Goal: Check status

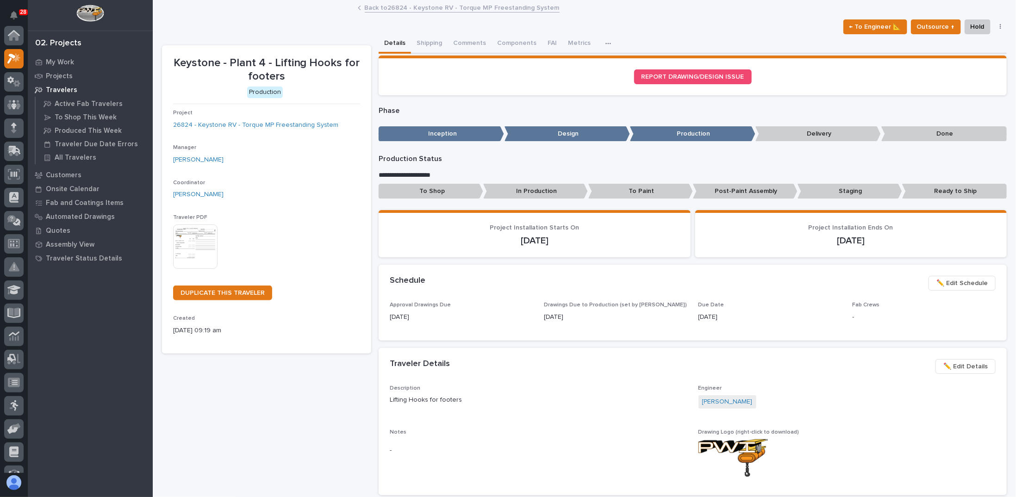
scroll to position [23, 0]
click at [63, 77] on p "Projects" at bounding box center [59, 76] width 27 height 8
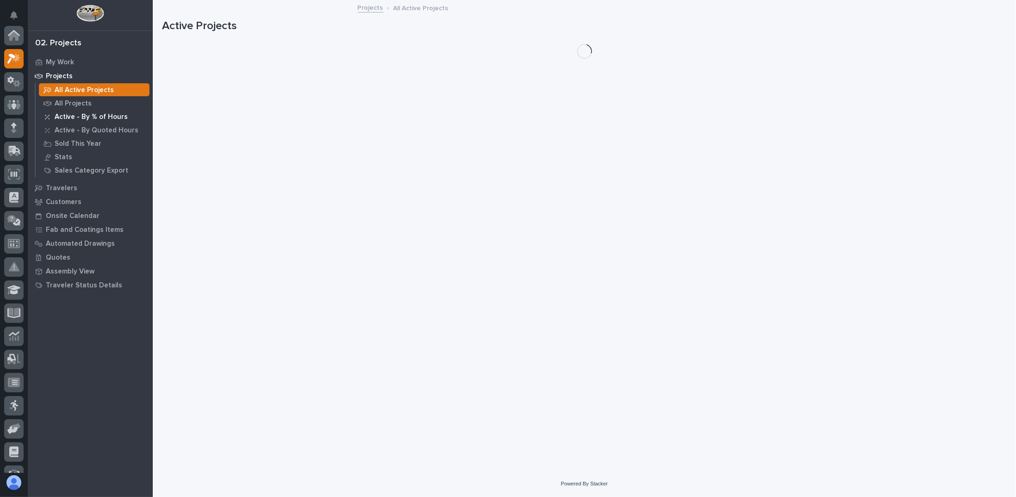
scroll to position [23, 0]
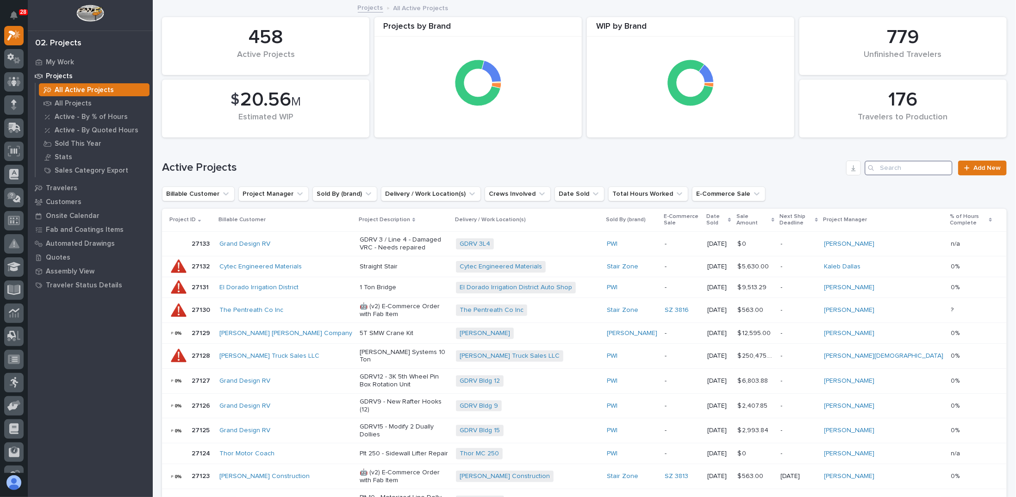
click at [909, 169] on input "Search" at bounding box center [909, 168] width 88 height 15
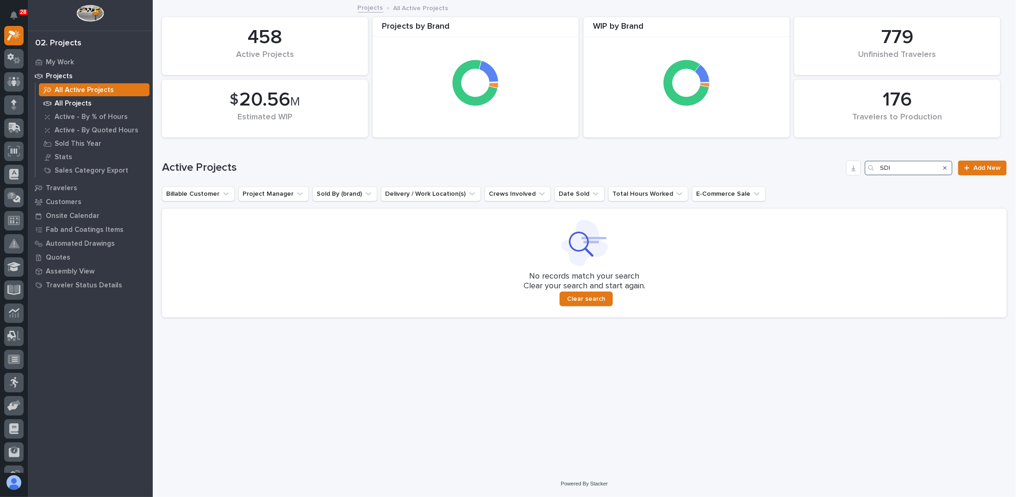
type input "SDI"
click at [81, 105] on p "All Projects" at bounding box center [73, 104] width 37 height 8
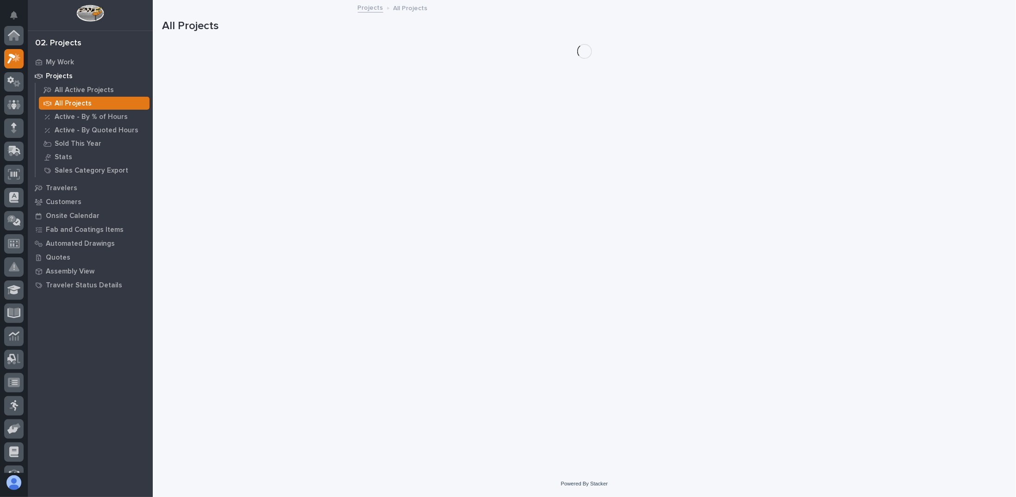
scroll to position [23, 0]
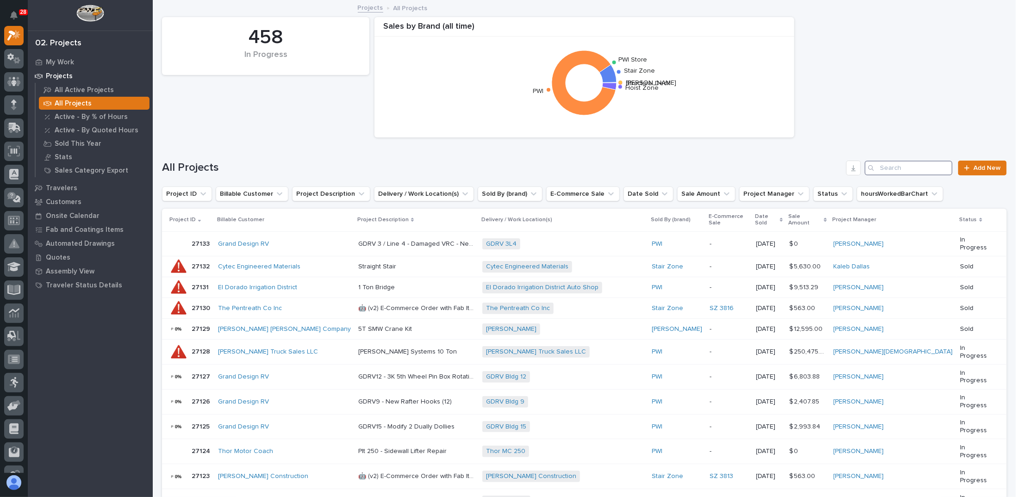
click at [906, 169] on input "Search" at bounding box center [909, 168] width 88 height 15
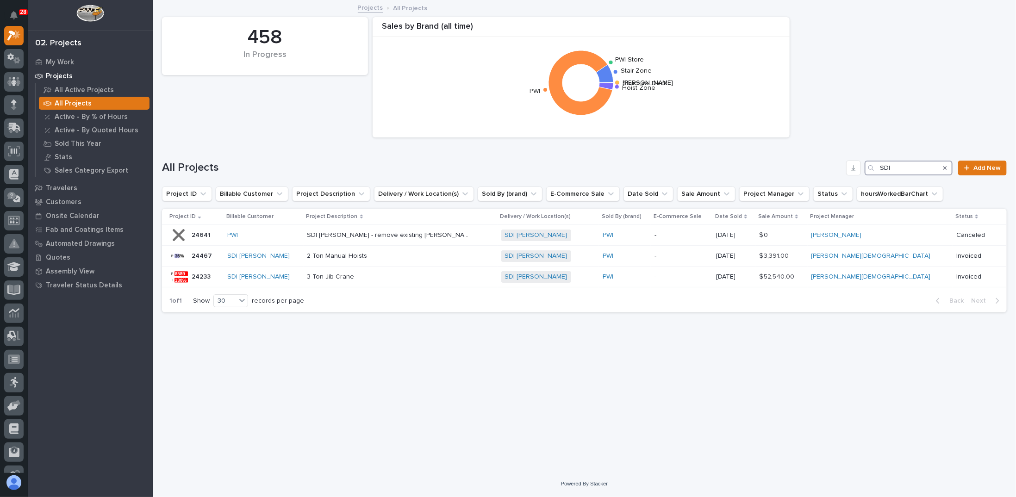
click at [916, 169] on input "SDI" at bounding box center [909, 168] width 88 height 15
type input "S"
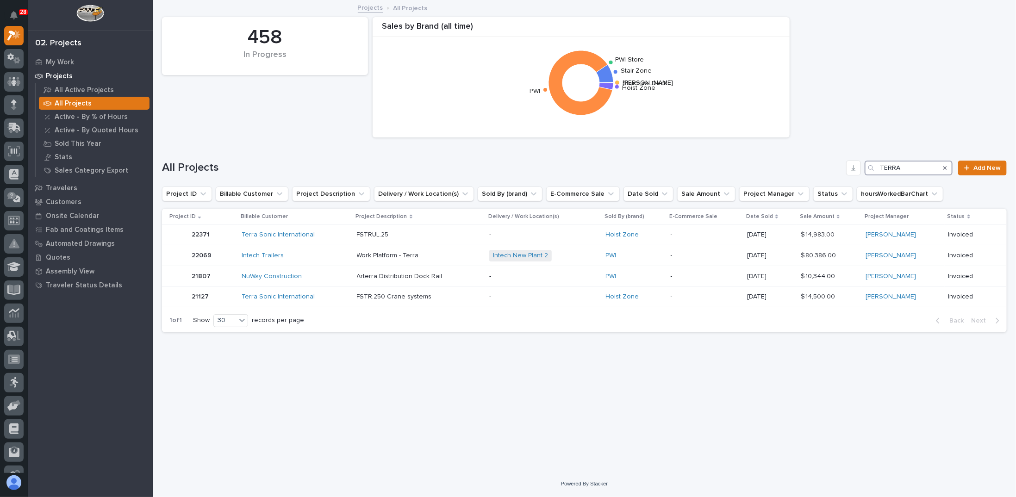
type input "TERRA"
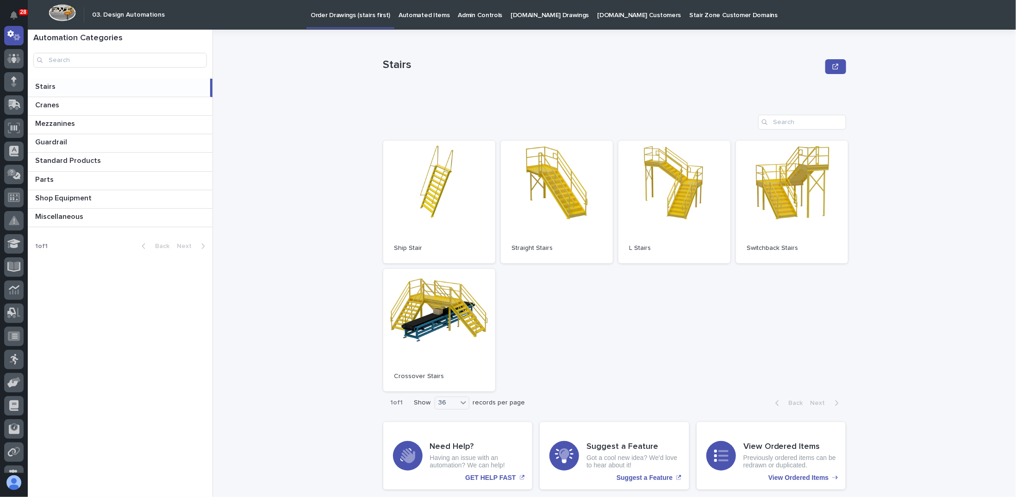
click at [424, 23] on link "Automated Items" at bounding box center [423, 14] width 59 height 29
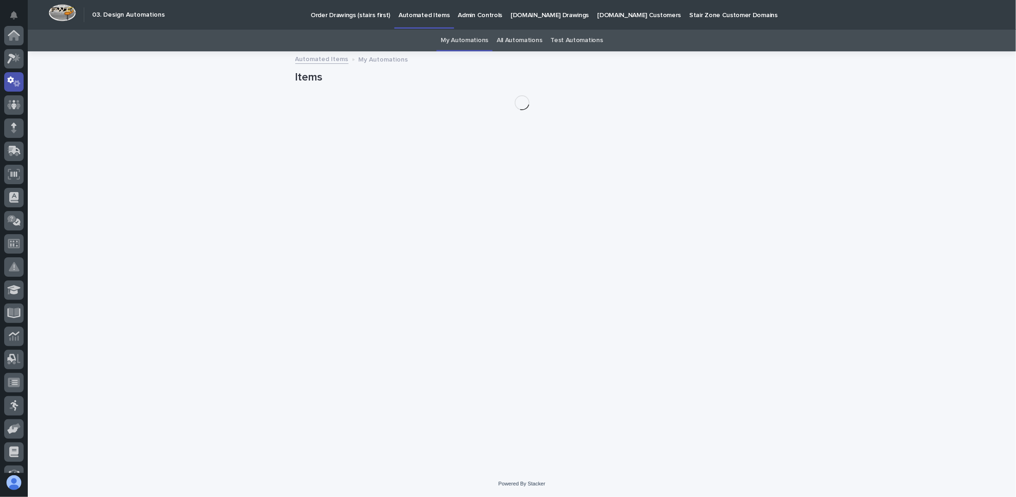
scroll to position [46, 0]
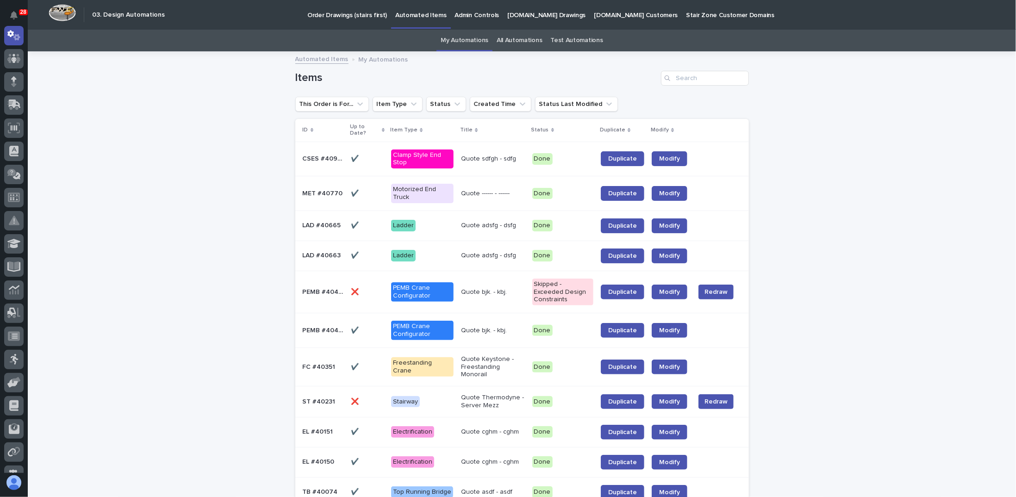
click at [521, 44] on link "All Automations" at bounding box center [519, 41] width 45 height 22
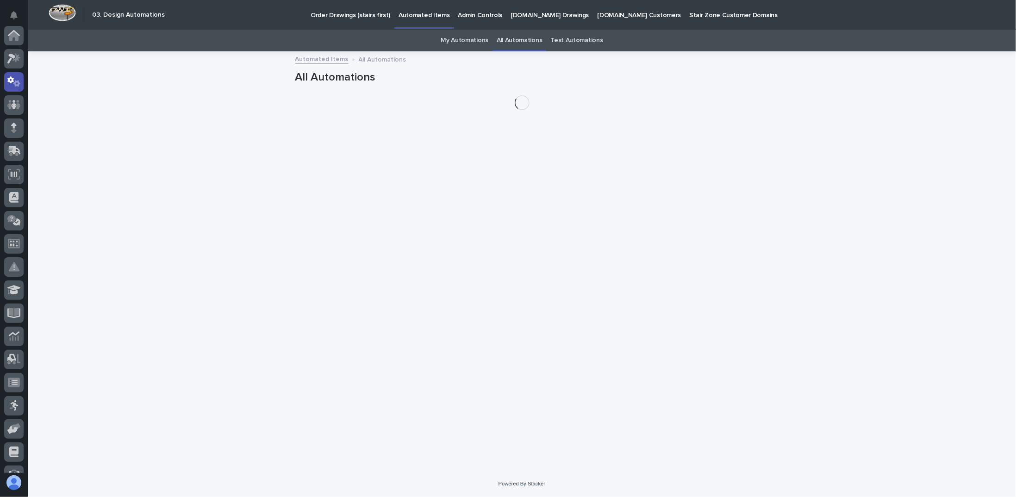
scroll to position [46, 0]
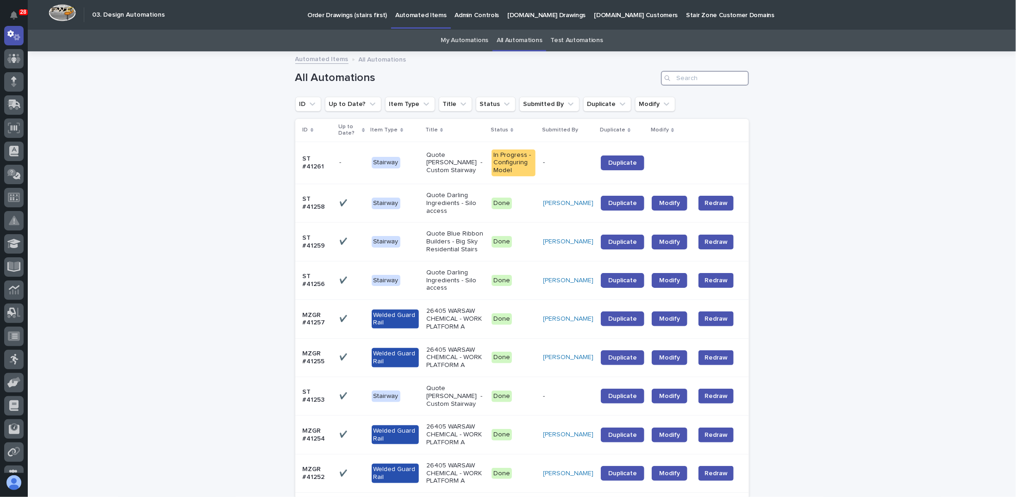
click at [682, 81] on input "Search" at bounding box center [705, 78] width 88 height 15
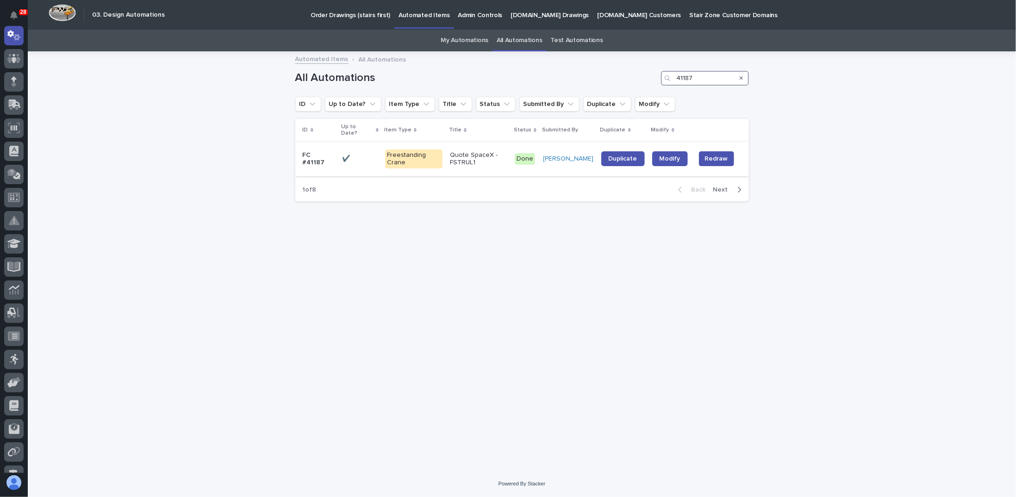
type input "41187"
click at [479, 151] on p "Quote SpaceX - FSTRUL1" at bounding box center [478, 159] width 57 height 16
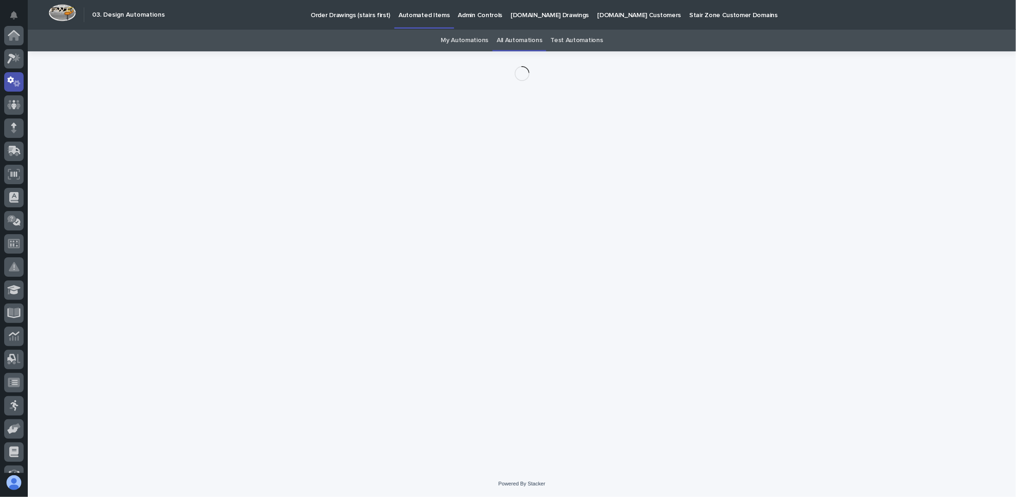
scroll to position [46, 0]
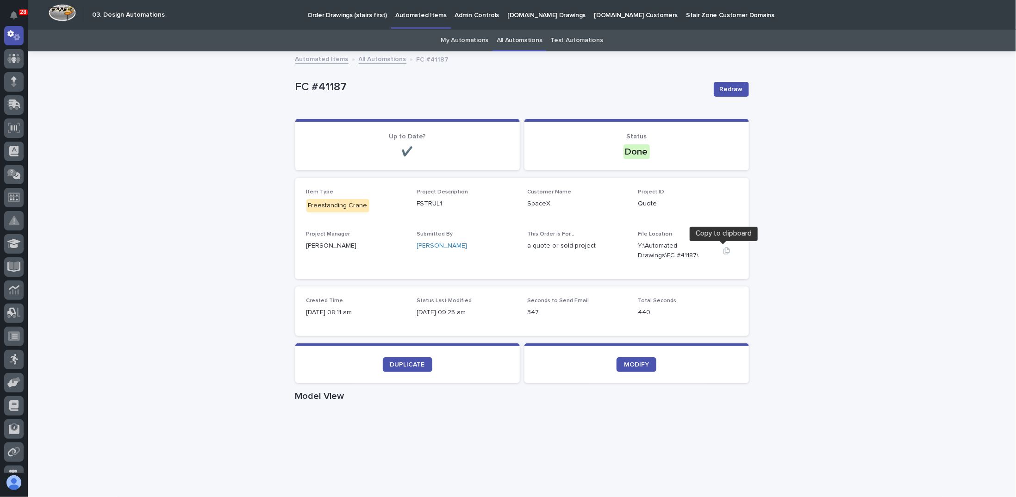
click at [723, 252] on icon "button" at bounding box center [726, 250] width 7 height 7
click at [629, 363] on span "MODIFY" at bounding box center [636, 364] width 25 height 6
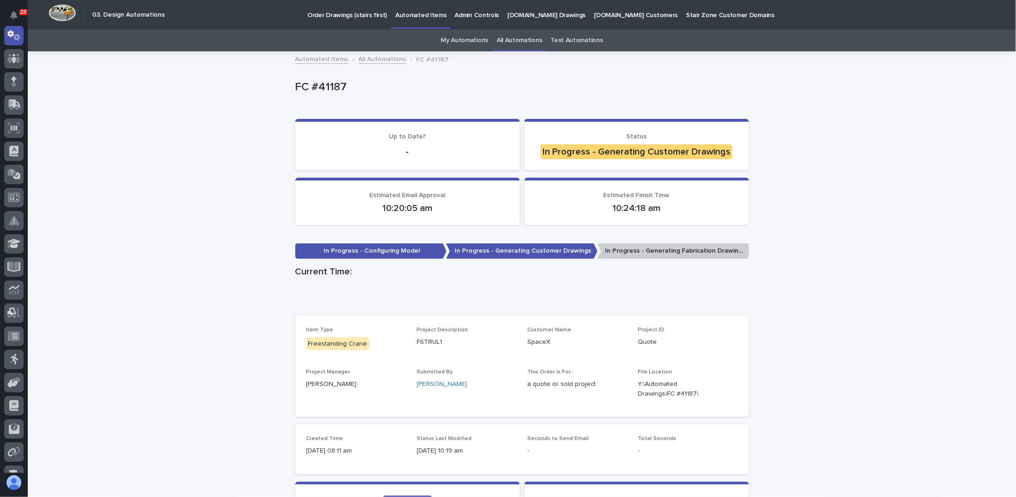
drag, startPoint x: 541, startPoint y: 149, endPoint x: 736, endPoint y: 146, distance: 194.9
click at [736, 146] on section "Status In Progress - Generating Customer Drawings" at bounding box center [636, 144] width 224 height 51
click at [735, 148] on section "Status In Progress - Generating Customer Drawings" at bounding box center [636, 144] width 224 height 51
drag, startPoint x: 732, startPoint y: 150, endPoint x: 529, endPoint y: 150, distance: 203.6
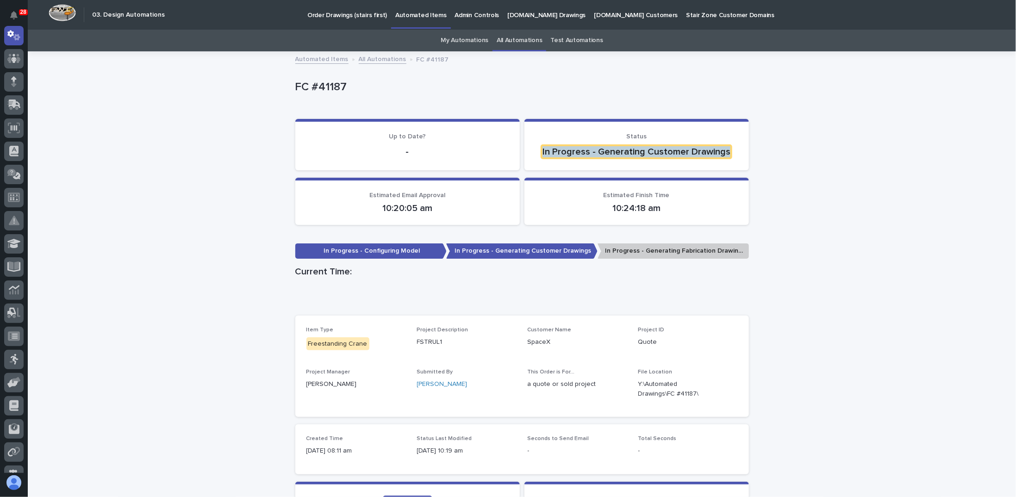
click at [529, 150] on section "Status In Progress - Generating Customer Drawings" at bounding box center [636, 144] width 224 height 51
drag, startPoint x: 530, startPoint y: 150, endPoint x: 745, endPoint y: 150, distance: 215.2
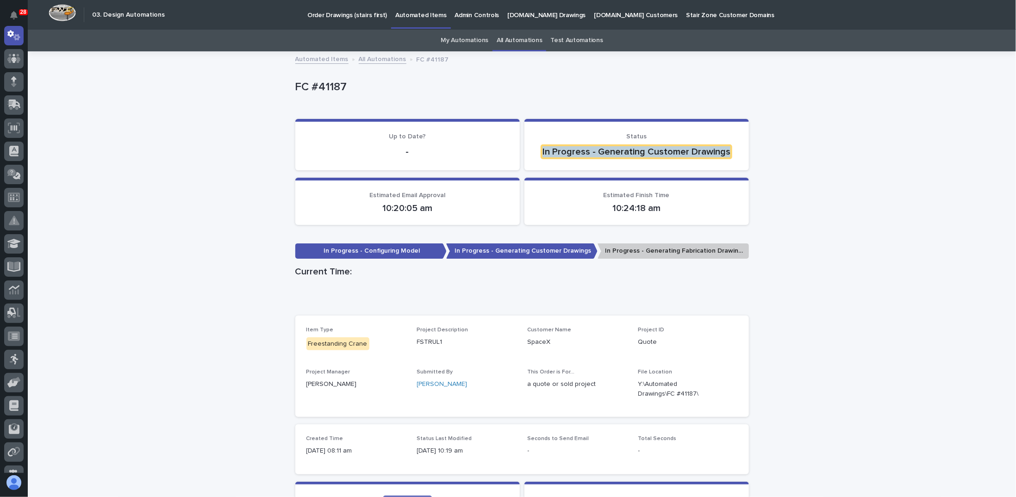
drag, startPoint x: 743, startPoint y: 153, endPoint x: 531, endPoint y: 152, distance: 212.4
click at [531, 152] on section "Status In Progress - Generating Customer Drawings" at bounding box center [636, 144] width 224 height 51
drag, startPoint x: 531, startPoint y: 152, endPoint x: 740, endPoint y: 148, distance: 209.2
click at [740, 148] on section "Status In Progress - Generating Customer Drawings" at bounding box center [636, 144] width 224 height 51
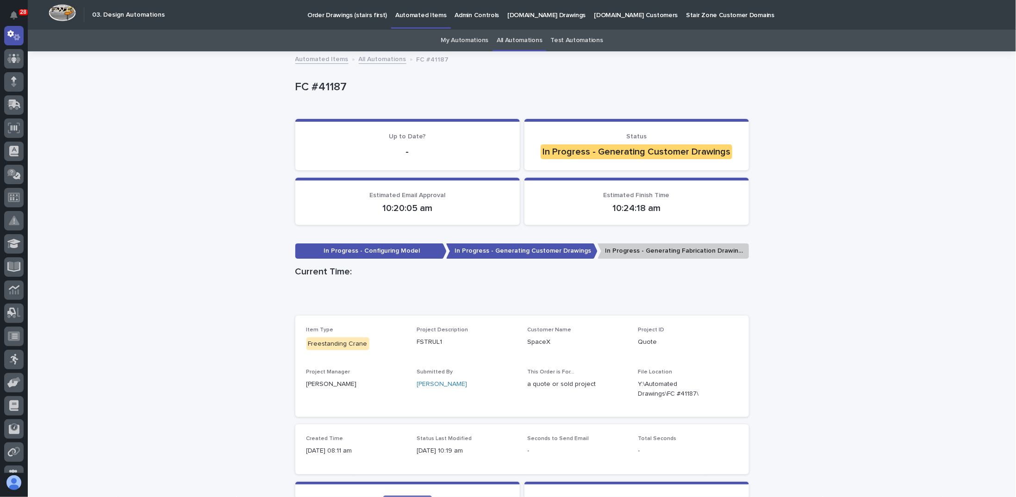
click at [740, 148] on section "Status In Progress - Generating Customer Drawings" at bounding box center [636, 144] width 224 height 51
drag, startPoint x: 742, startPoint y: 148, endPoint x: 521, endPoint y: 155, distance: 220.9
click at [524, 155] on section "Status In Progress - Generating Customer Drawings" at bounding box center [636, 144] width 224 height 51
drag, startPoint x: 528, startPoint y: 146, endPoint x: 735, endPoint y: 147, distance: 207.3
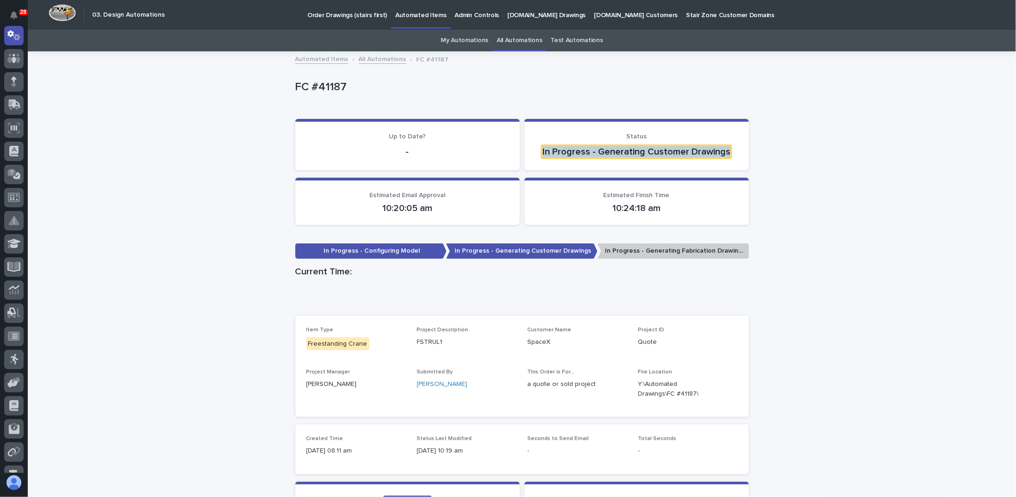
click at [735, 147] on section "Status In Progress - Generating Customer Drawings" at bounding box center [636, 144] width 224 height 51
drag, startPoint x: 735, startPoint y: 144, endPoint x: 530, endPoint y: 158, distance: 205.5
click at [530, 158] on section "Status In Progress - Generating Customer Drawings" at bounding box center [636, 144] width 224 height 51
click at [530, 155] on section "Status In Progress - Generating Customer Drawings" at bounding box center [636, 144] width 224 height 51
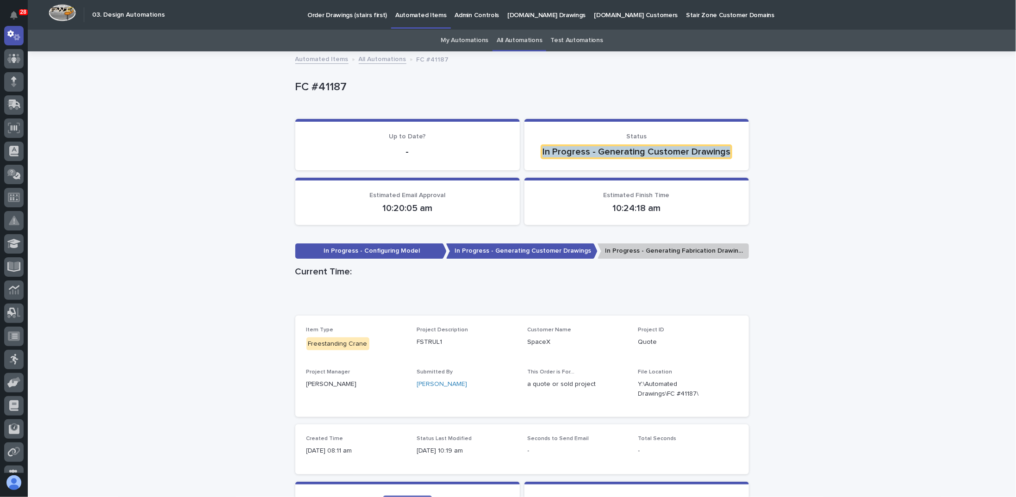
drag, startPoint x: 535, startPoint y: 147, endPoint x: 730, endPoint y: 146, distance: 194.4
click at [730, 146] on section "Status In Progress - Generating Customer Drawings" at bounding box center [636, 144] width 224 height 51
click at [730, 146] on p "In Progress - Generating Customer Drawings" at bounding box center [636, 151] width 202 height 15
drag, startPoint x: 730, startPoint y: 146, endPoint x: 535, endPoint y: 152, distance: 195.4
click at [535, 152] on p "In Progress - Generating Customer Drawings" at bounding box center [636, 151] width 202 height 15
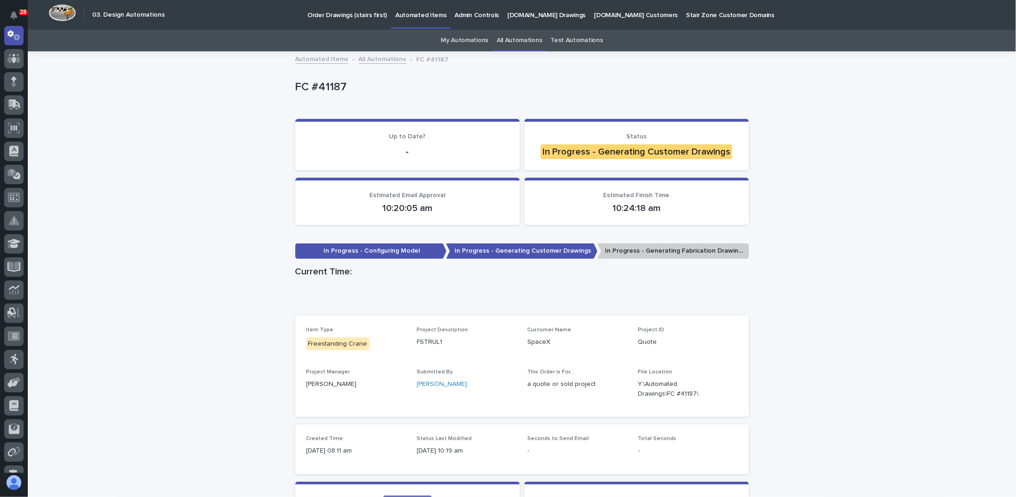
click at [535, 151] on p "In Progress - Generating Customer Drawings" at bounding box center [636, 151] width 202 height 15
drag, startPoint x: 534, startPoint y: 144, endPoint x: 752, endPoint y: 139, distance: 218.1
click at [740, 140] on section "Status In Progress - Generating Customer Drawings" at bounding box center [636, 144] width 224 height 51
click at [630, 172] on div "Loading... Saving… Up to Date? - Status In Progress - Generating Customer Drawi…" at bounding box center [522, 148] width 454 height 59
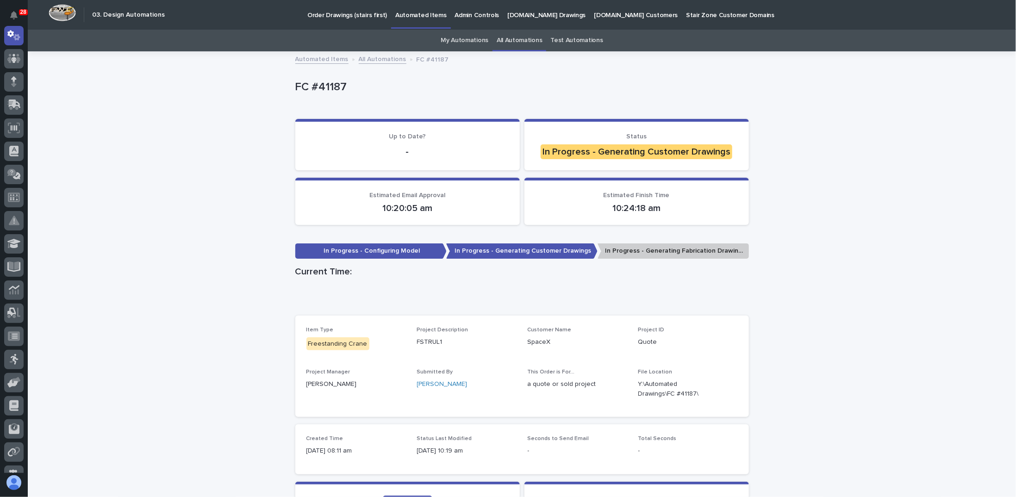
click at [629, 165] on section "Status In Progress - Generating Customer Drawings" at bounding box center [636, 144] width 224 height 51
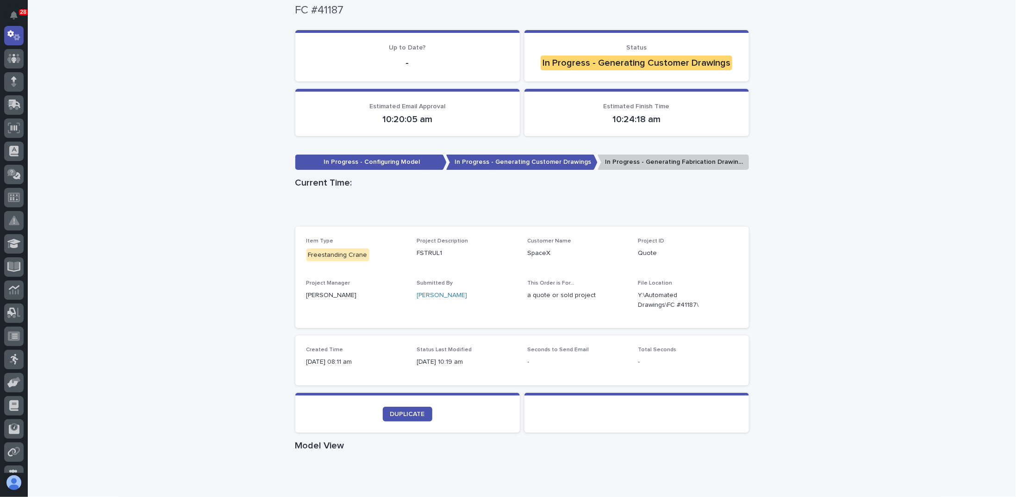
scroll to position [0, 0]
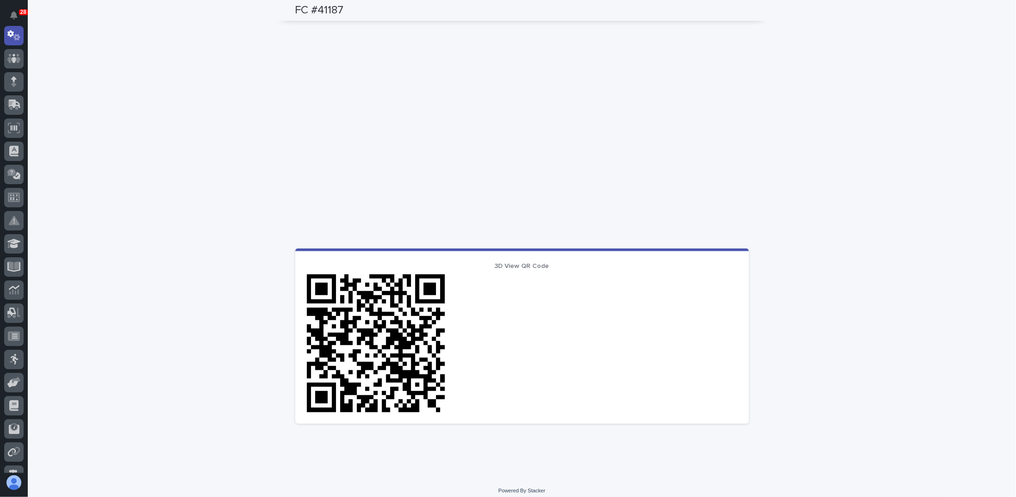
scroll to position [498, 0]
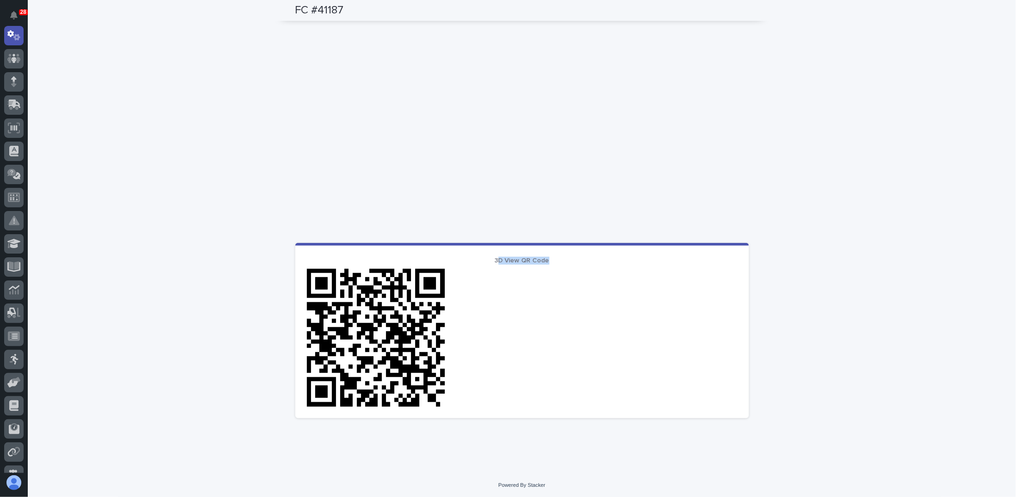
drag, startPoint x: 495, startPoint y: 261, endPoint x: 550, endPoint y: 260, distance: 54.6
click at [550, 260] on p "3D View QR Code" at bounding box center [521, 261] width 431 height 8
click at [499, 268] on div at bounding box center [521, 337] width 431 height 139
click at [378, 312] on img at bounding box center [375, 337] width 139 height 139
drag, startPoint x: 378, startPoint y: 312, endPoint x: 361, endPoint y: 306, distance: 18.2
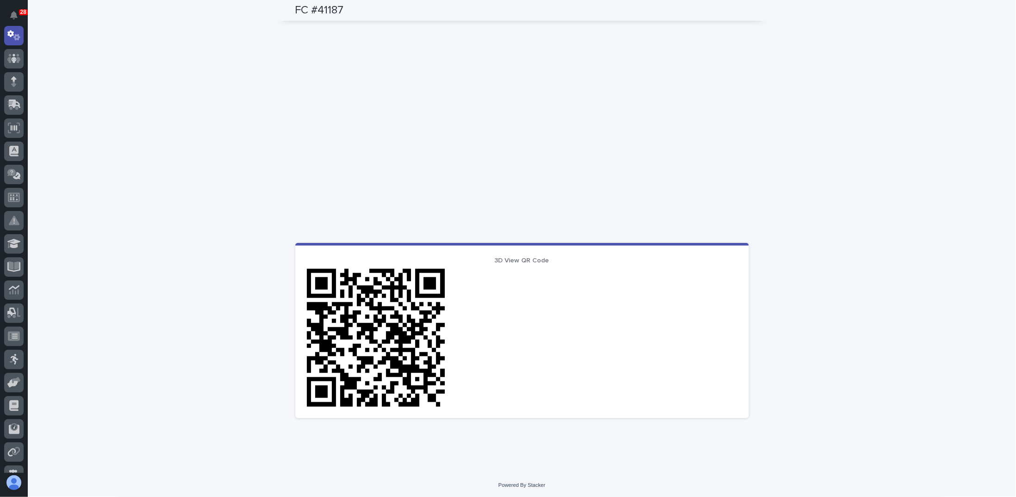
click at [360, 307] on img at bounding box center [375, 337] width 139 height 139
click at [486, 280] on div at bounding box center [521, 337] width 431 height 139
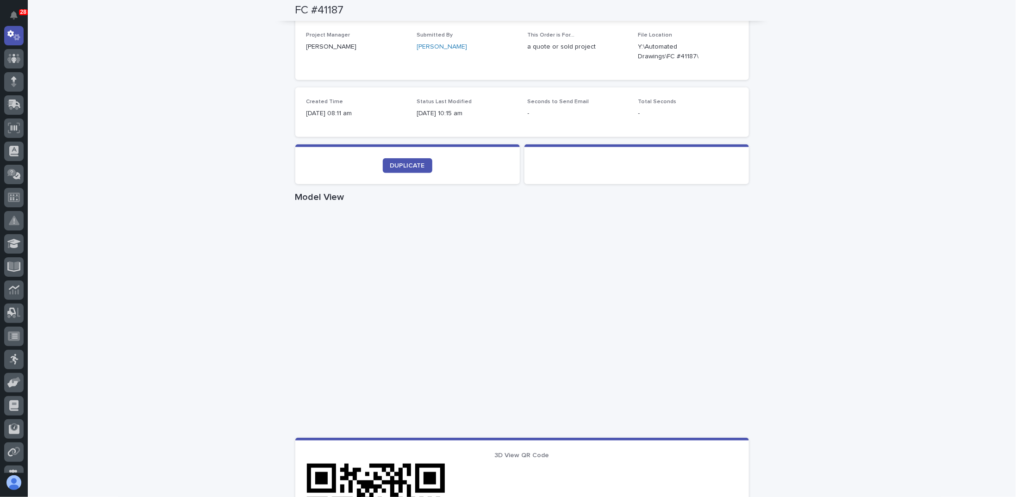
scroll to position [267, 0]
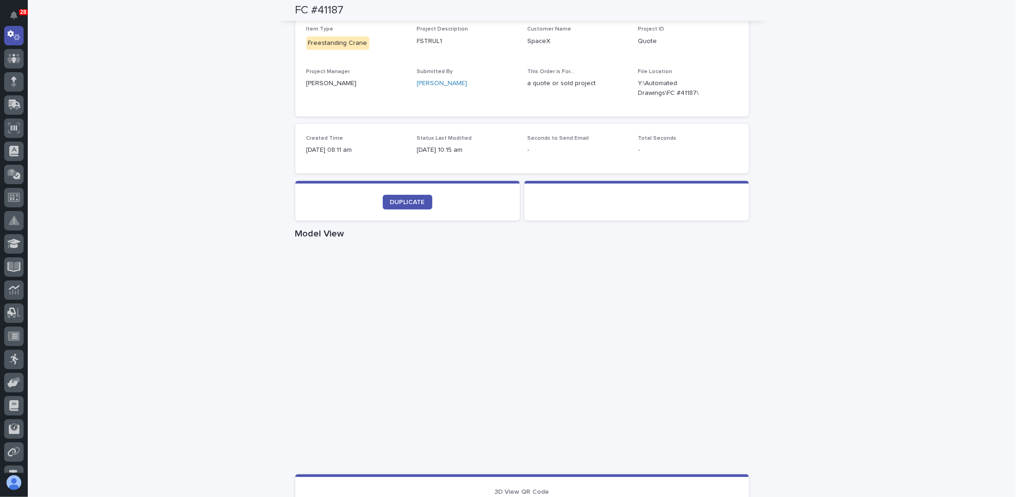
click at [194, 237] on div "Loading... Saving… Loading... Saving… FC #41187 FC #41187 Sorry, there was an e…" at bounding box center [522, 244] width 988 height 918
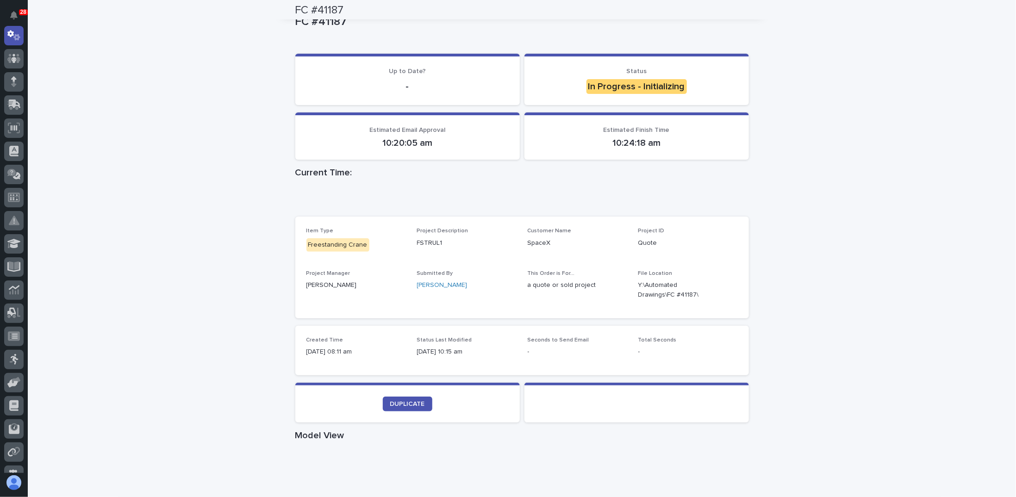
scroll to position [0, 0]
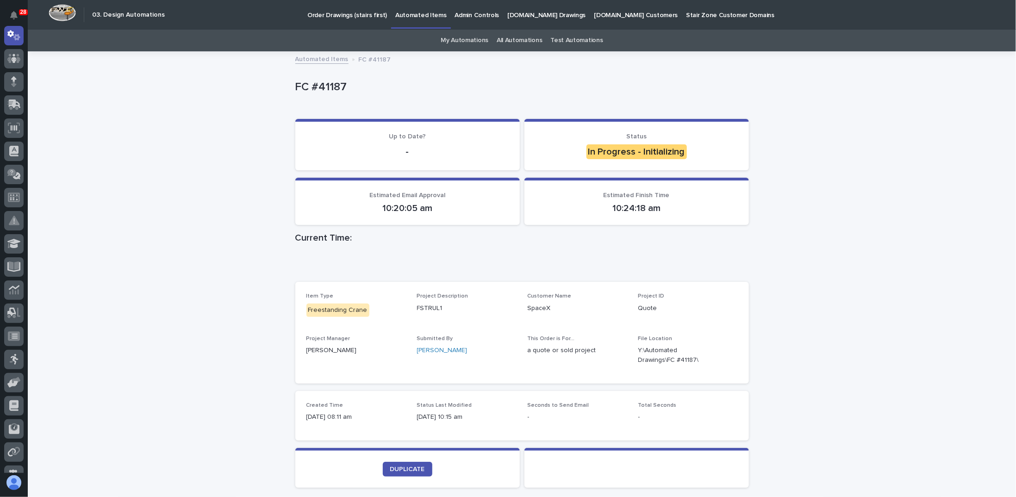
click at [581, 161] on section "Status In Progress - Initializing" at bounding box center [636, 144] width 224 height 51
click at [546, 125] on section "Status In Progress - Initializing" at bounding box center [636, 144] width 224 height 51
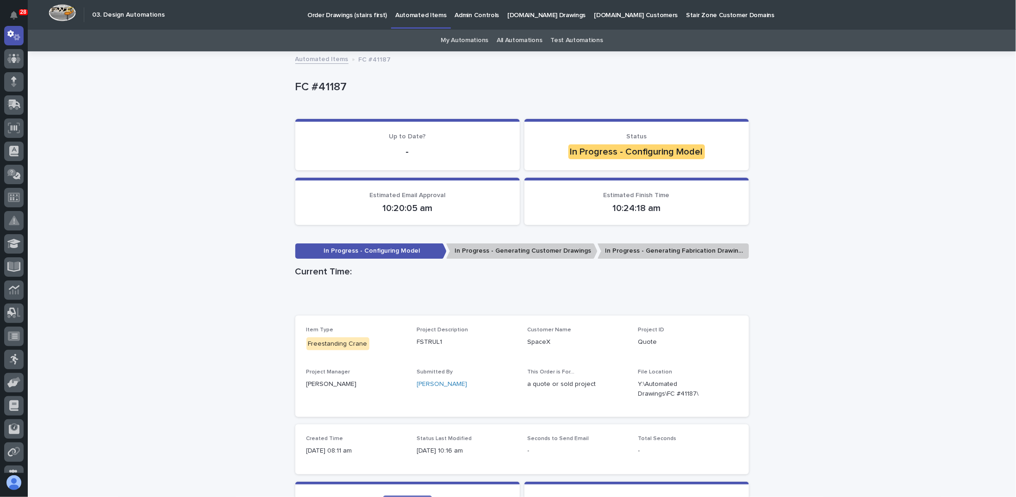
drag, startPoint x: 390, startPoint y: 207, endPoint x: 401, endPoint y: 208, distance: 11.7
click at [401, 208] on p "10:20:05 am" at bounding box center [407, 208] width 202 height 11
click at [402, 225] on div "Loading... Saving… Estimated Email Approval 10:20:05 am Estimated Finish Time 1…" at bounding box center [522, 205] width 454 height 55
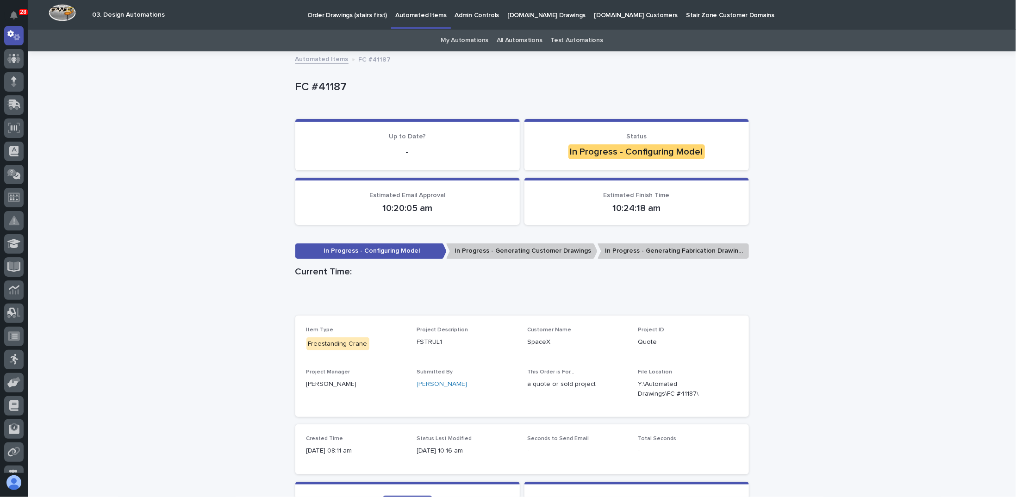
click at [467, 224] on section "Estimated Email Approval 10:20:05 am" at bounding box center [407, 202] width 224 height 48
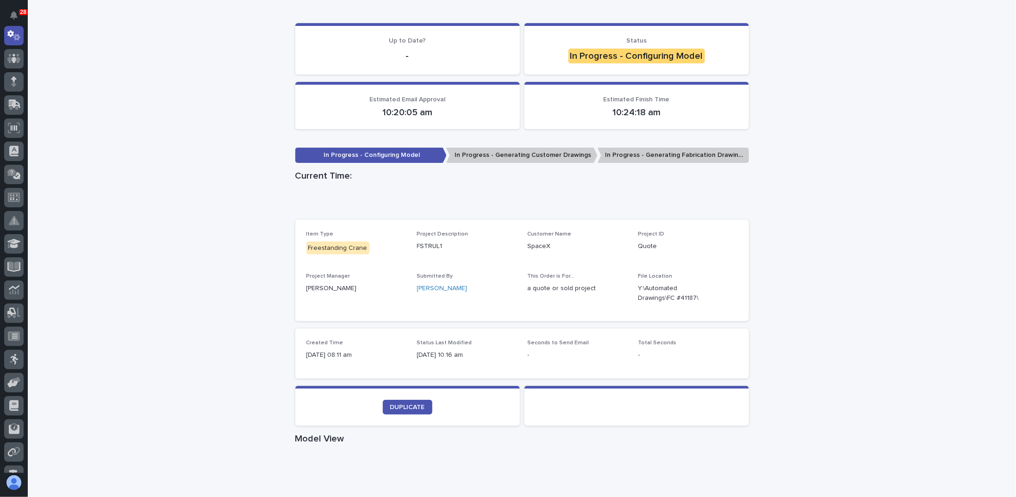
scroll to position [231, 0]
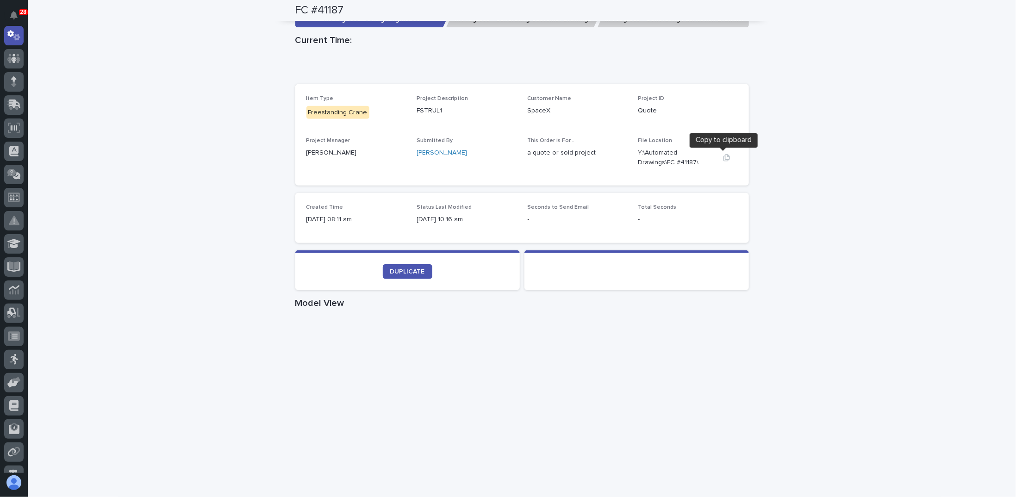
click at [725, 158] on icon "button" at bounding box center [726, 157] width 7 height 7
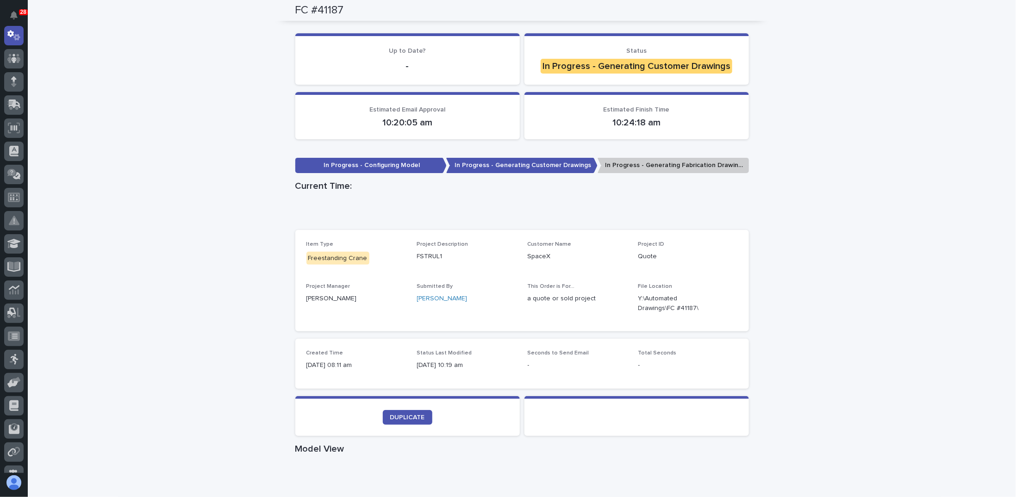
scroll to position [46, 0]
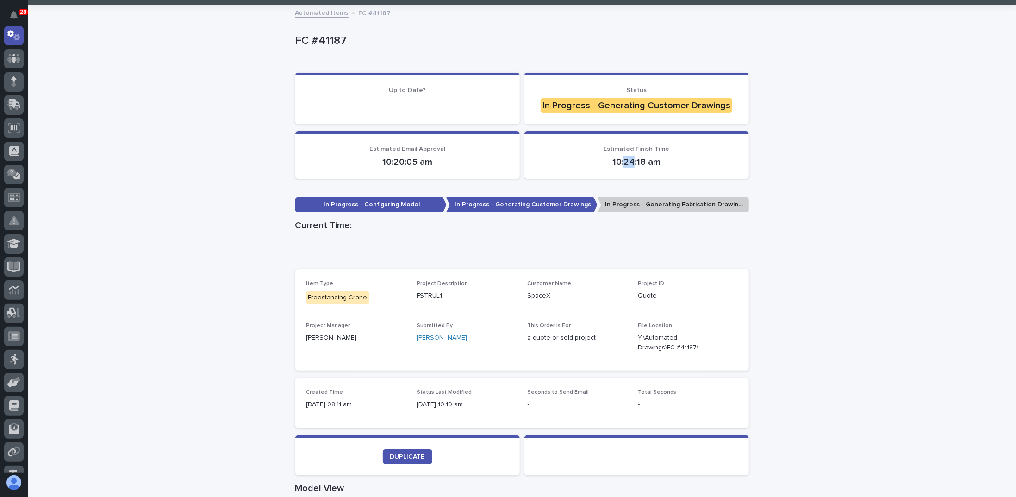
drag, startPoint x: 621, startPoint y: 162, endPoint x: 630, endPoint y: 162, distance: 8.8
click at [630, 162] on p "10:24:18 am" at bounding box center [636, 161] width 202 height 11
click at [623, 178] on div "Estimated Email Approval 10:20:05 am Estimated Finish Time 10:24:18 am" at bounding box center [522, 155] width 454 height 48
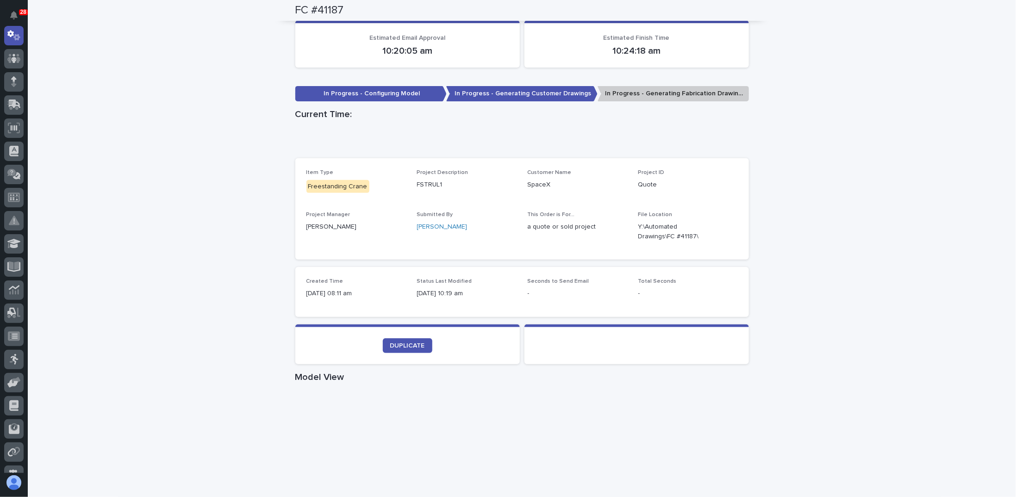
scroll to position [139, 0]
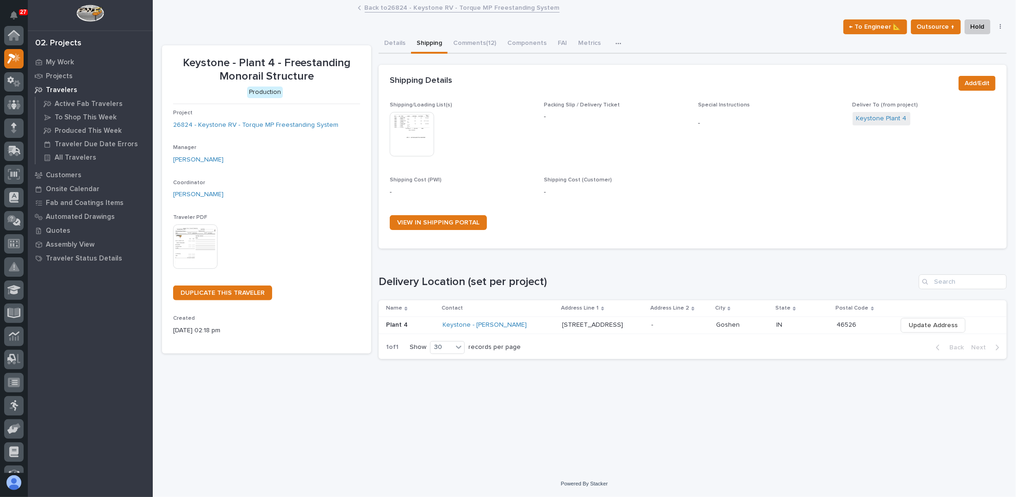
scroll to position [23, 0]
drag, startPoint x: 385, startPoint y: 46, endPoint x: 392, endPoint y: 17, distance: 29.4
click at [386, 46] on button "Details" at bounding box center [395, 43] width 32 height 19
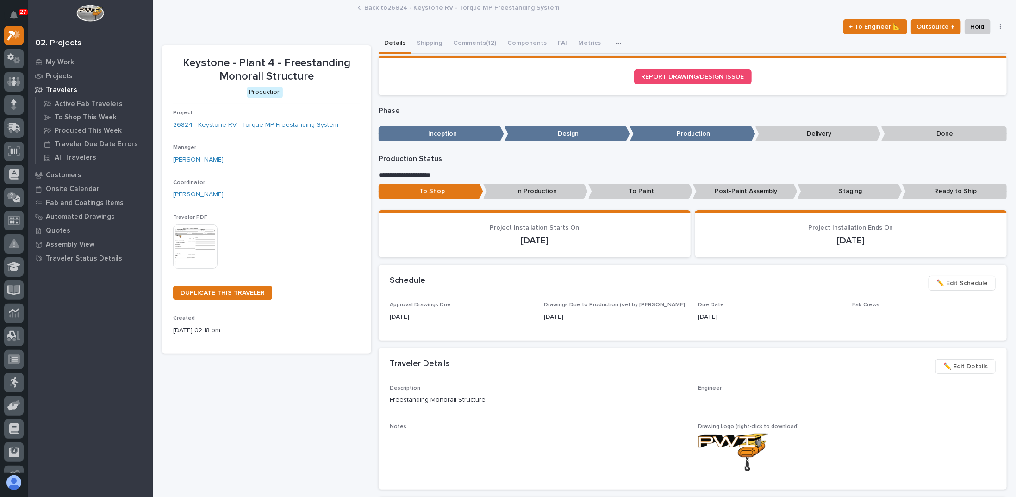
click at [393, 7] on link "Back to 26824 - Keystone RV - Torque MP Freestanding System" at bounding box center [462, 7] width 195 height 11
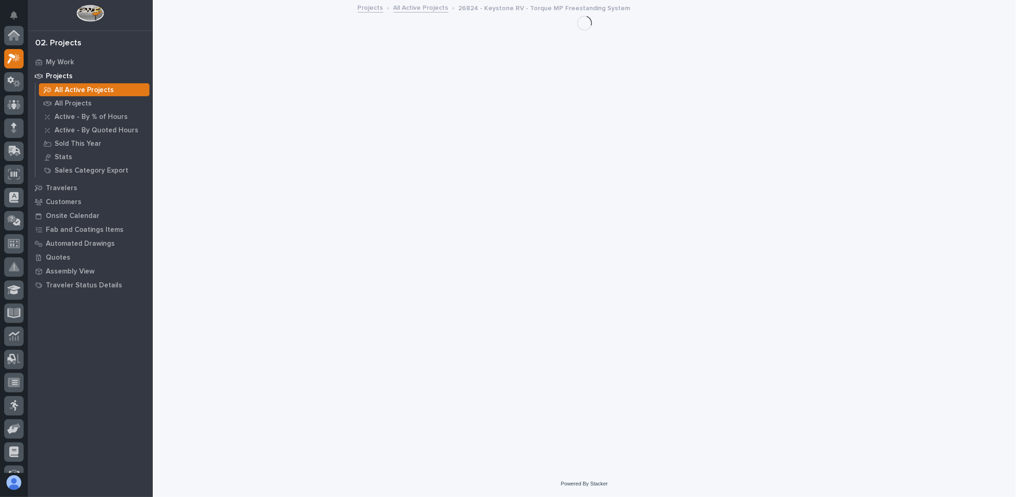
scroll to position [23, 0]
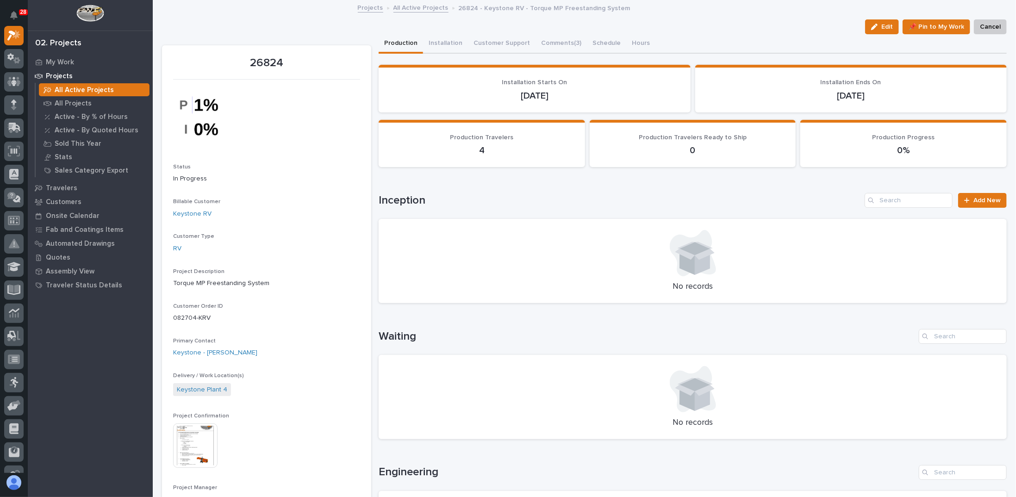
click at [546, 184] on div "Loading... Saving… Inception Add New No records" at bounding box center [693, 242] width 628 height 136
